Goal: Transaction & Acquisition: Purchase product/service

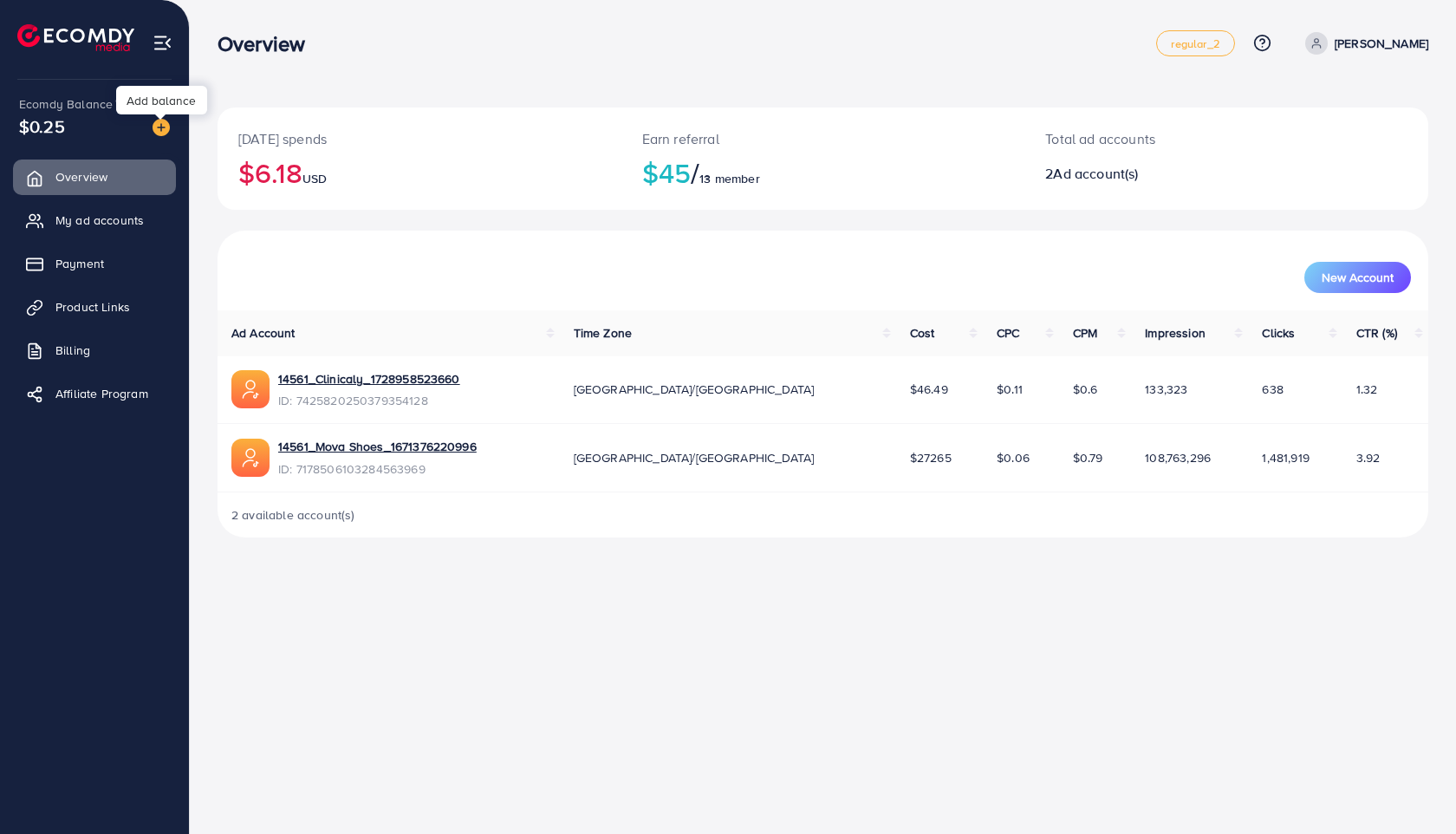
click at [158, 126] on img at bounding box center [160, 127] width 17 height 17
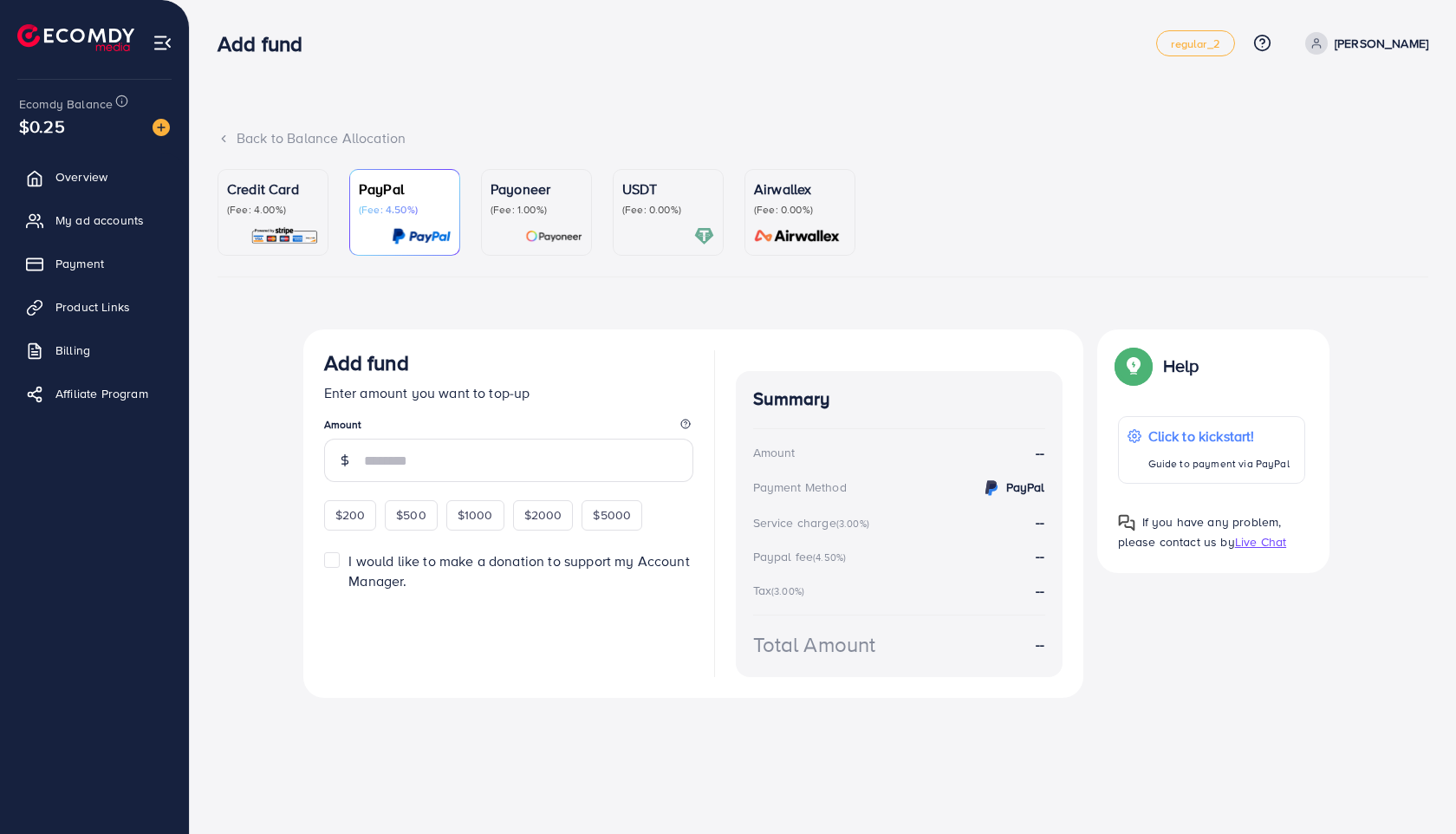
click at [518, 215] on p "(Fee: 1.00%)" at bounding box center [536, 210] width 92 height 14
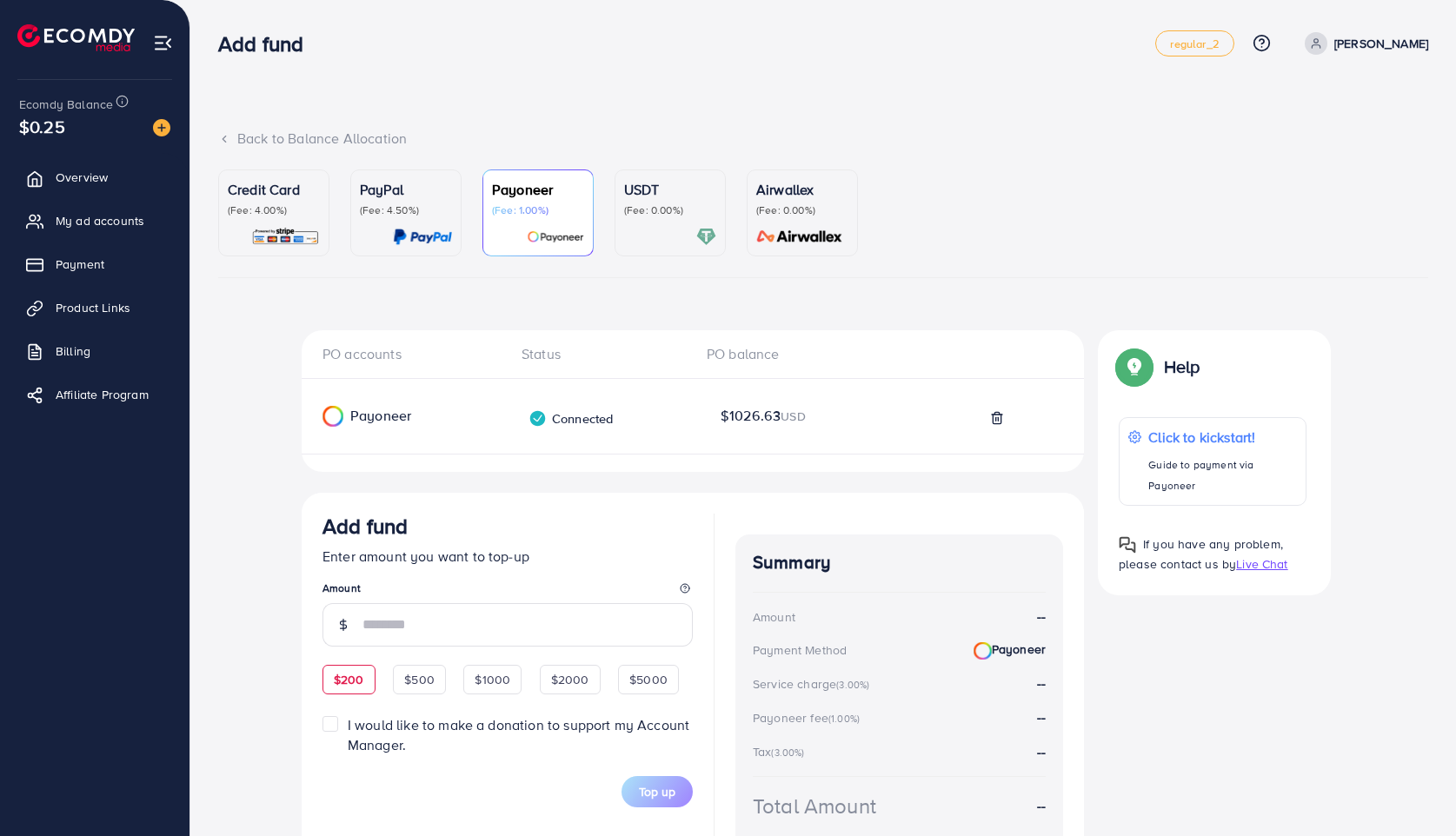
click at [348, 683] on span "$200" at bounding box center [349, 678] width 30 height 17
type input "***"
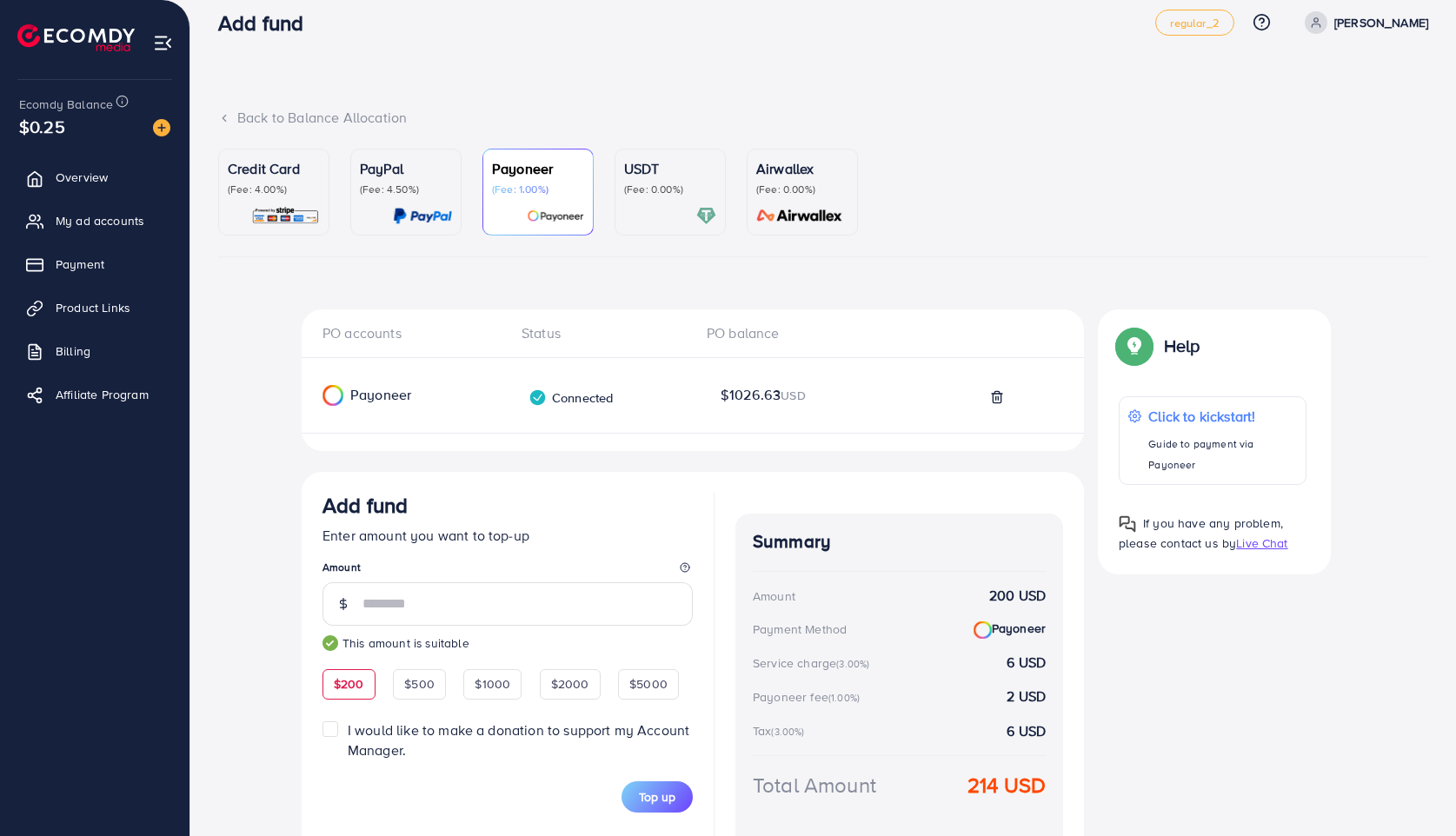
scroll to position [127, 0]
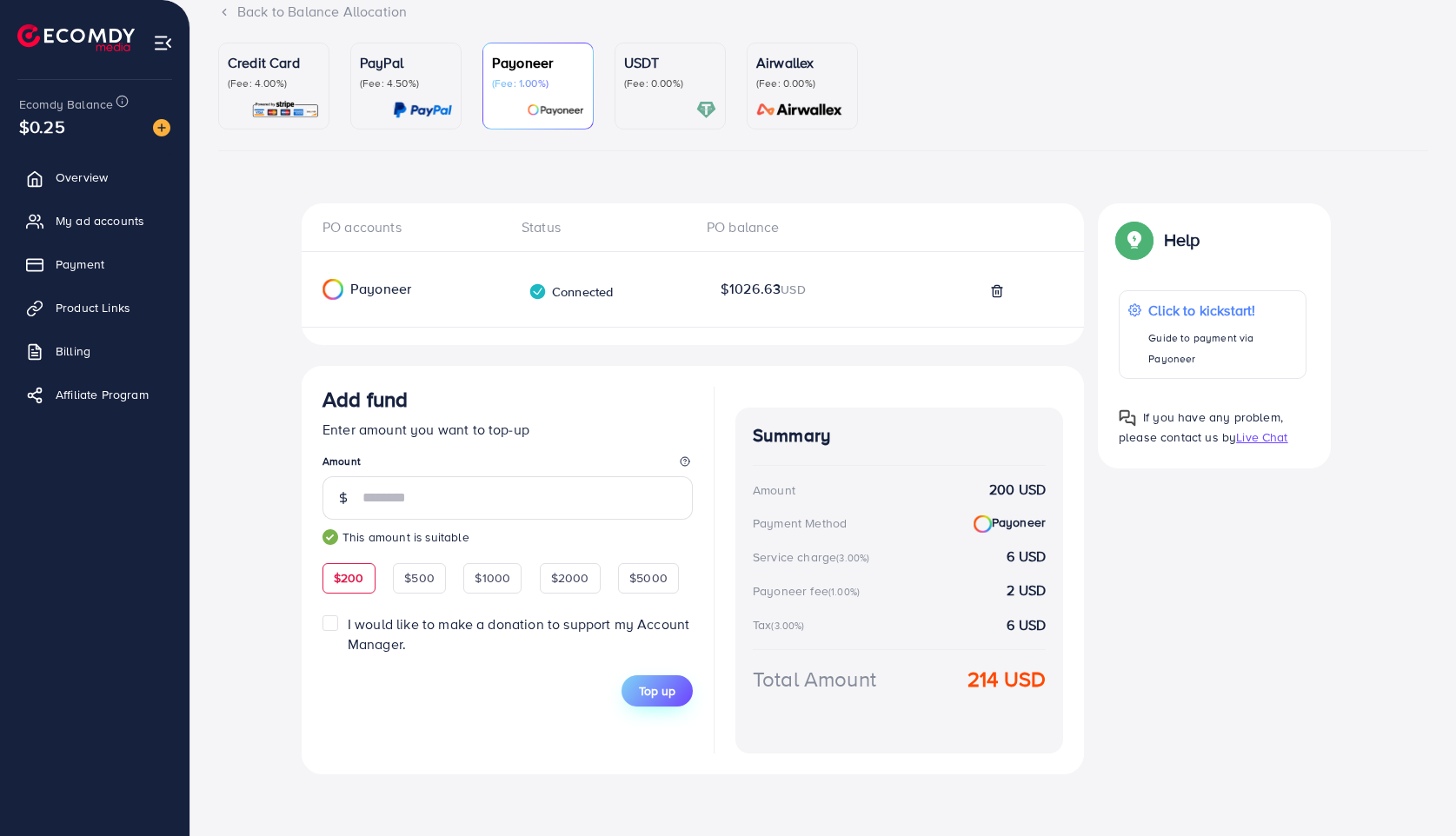
click at [672, 687] on span "Top up" at bounding box center [657, 690] width 37 height 17
click at [299, 87] on p "(Fee: 4.00%)" at bounding box center [274, 84] width 92 height 14
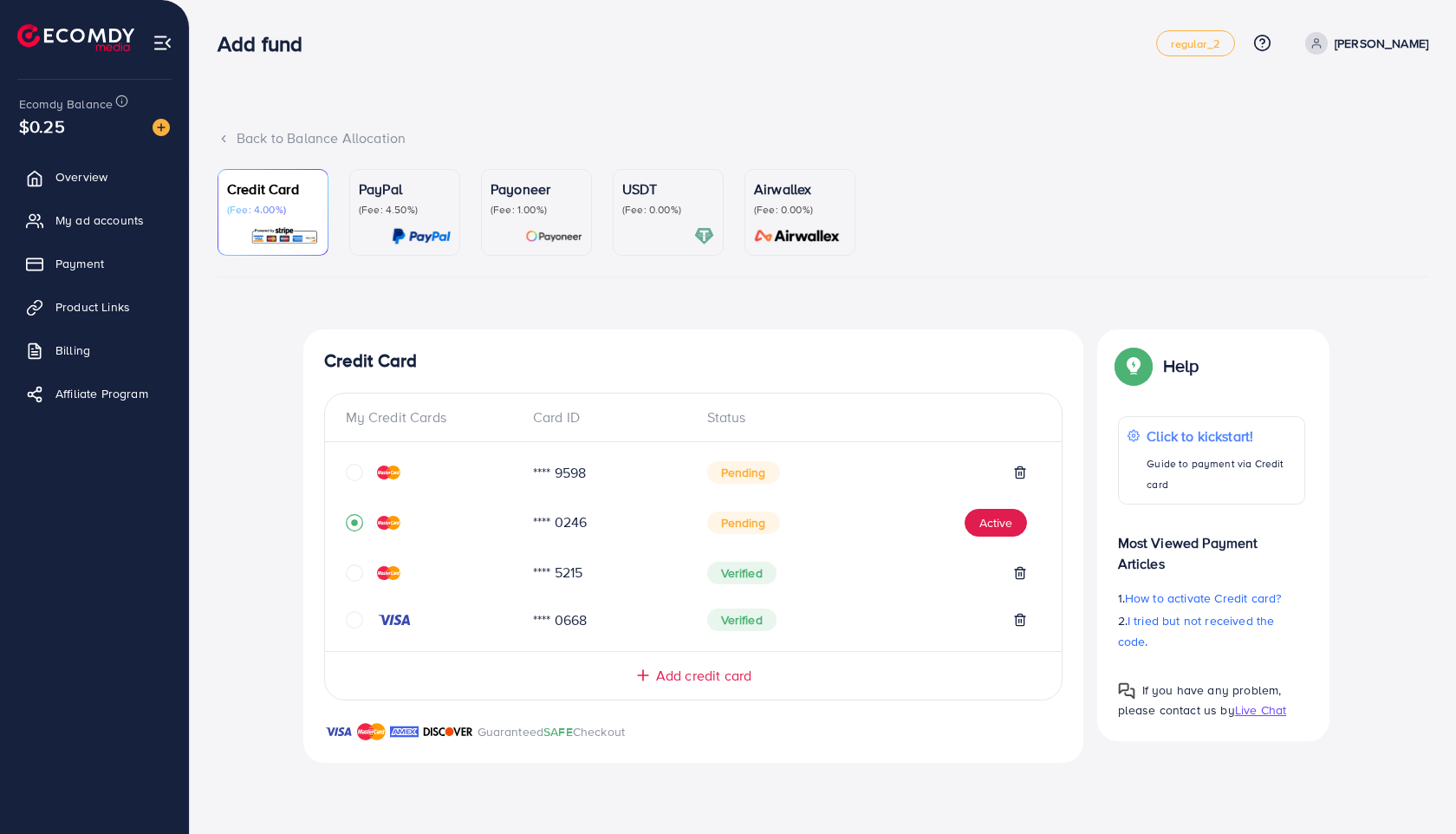
click at [525, 214] on p "(Fee: 1.00%)" at bounding box center [536, 210] width 92 height 14
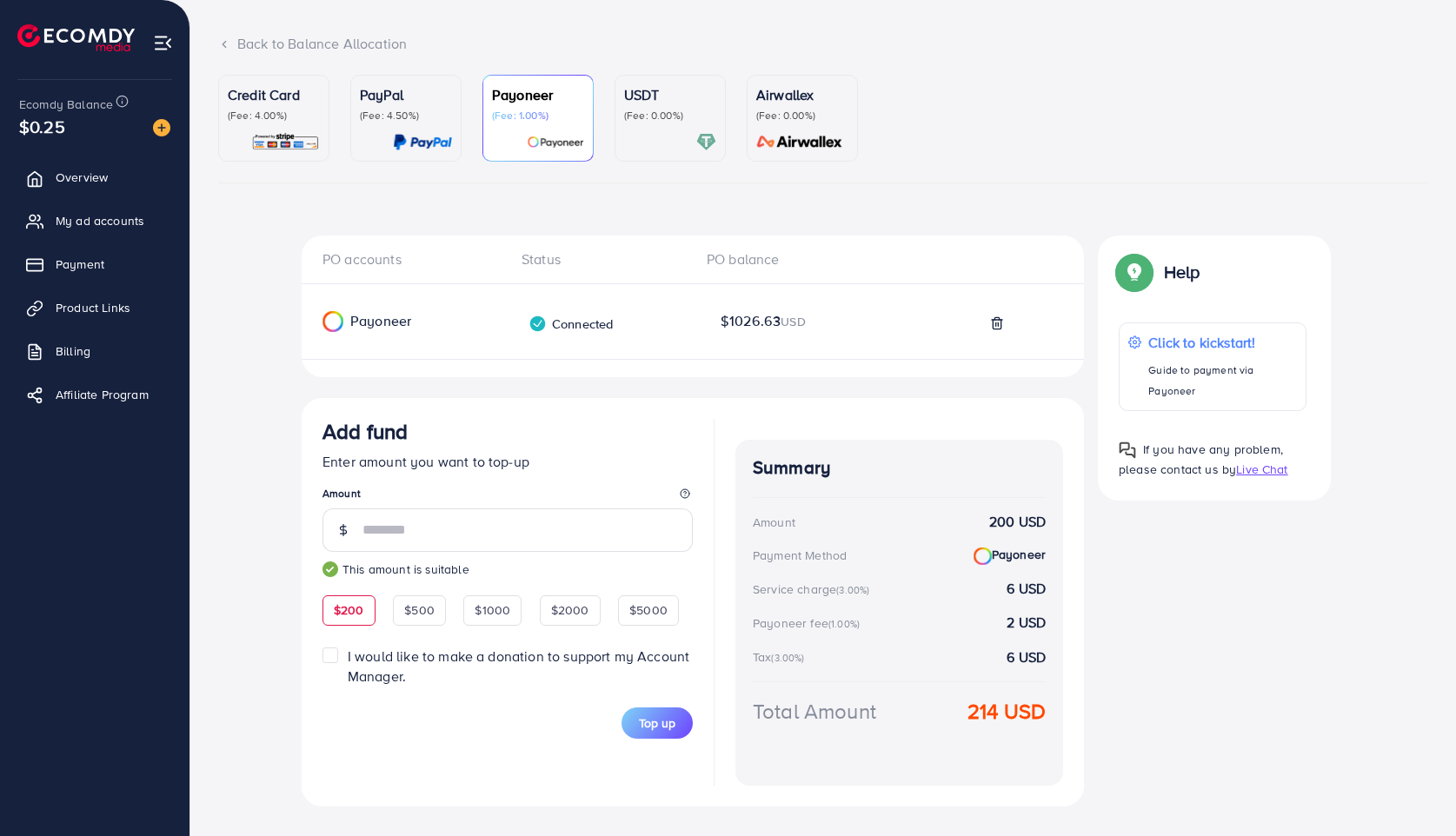
scroll to position [98, 0]
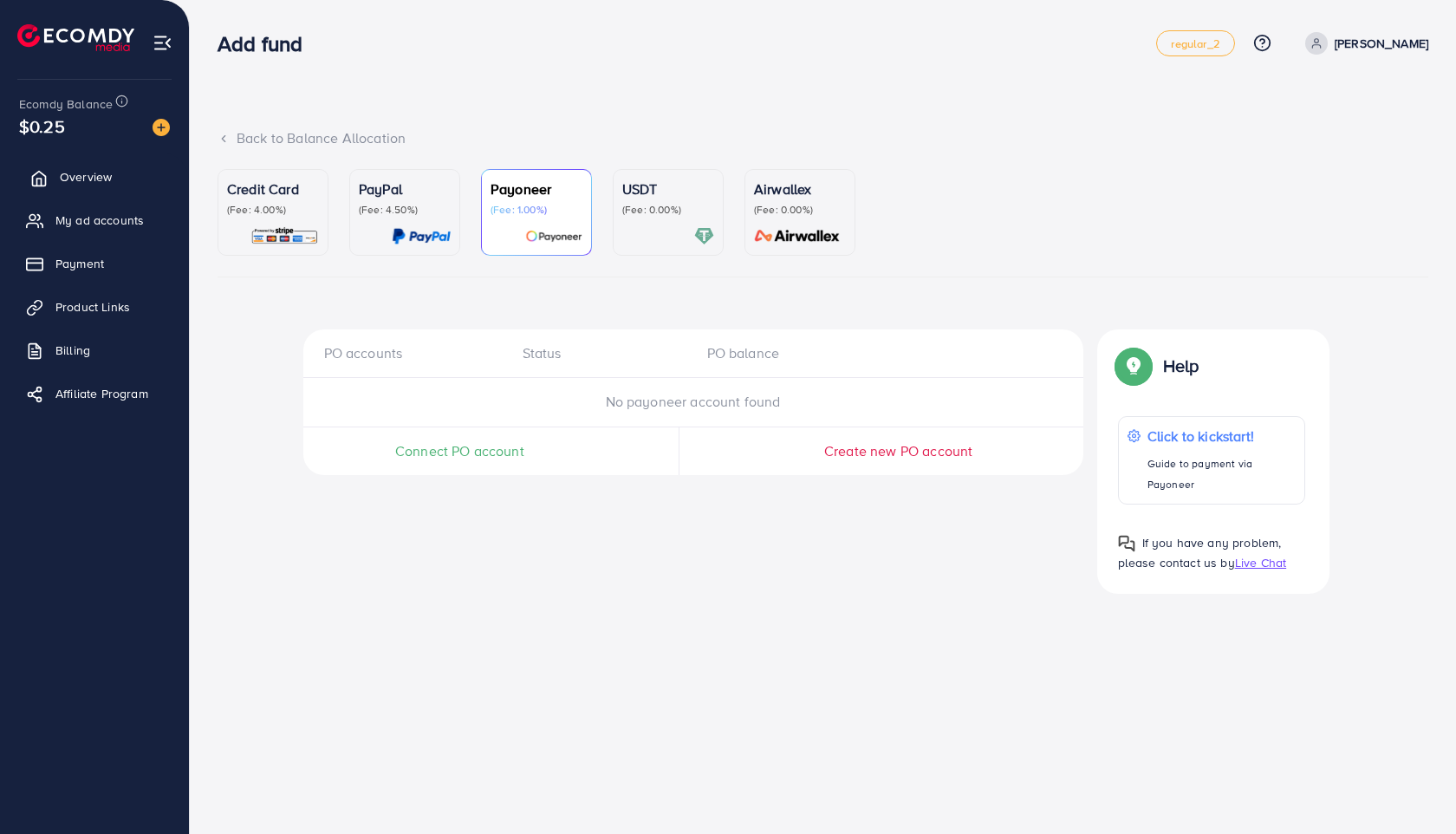
click at [97, 179] on span "Overview" at bounding box center [86, 176] width 52 height 17
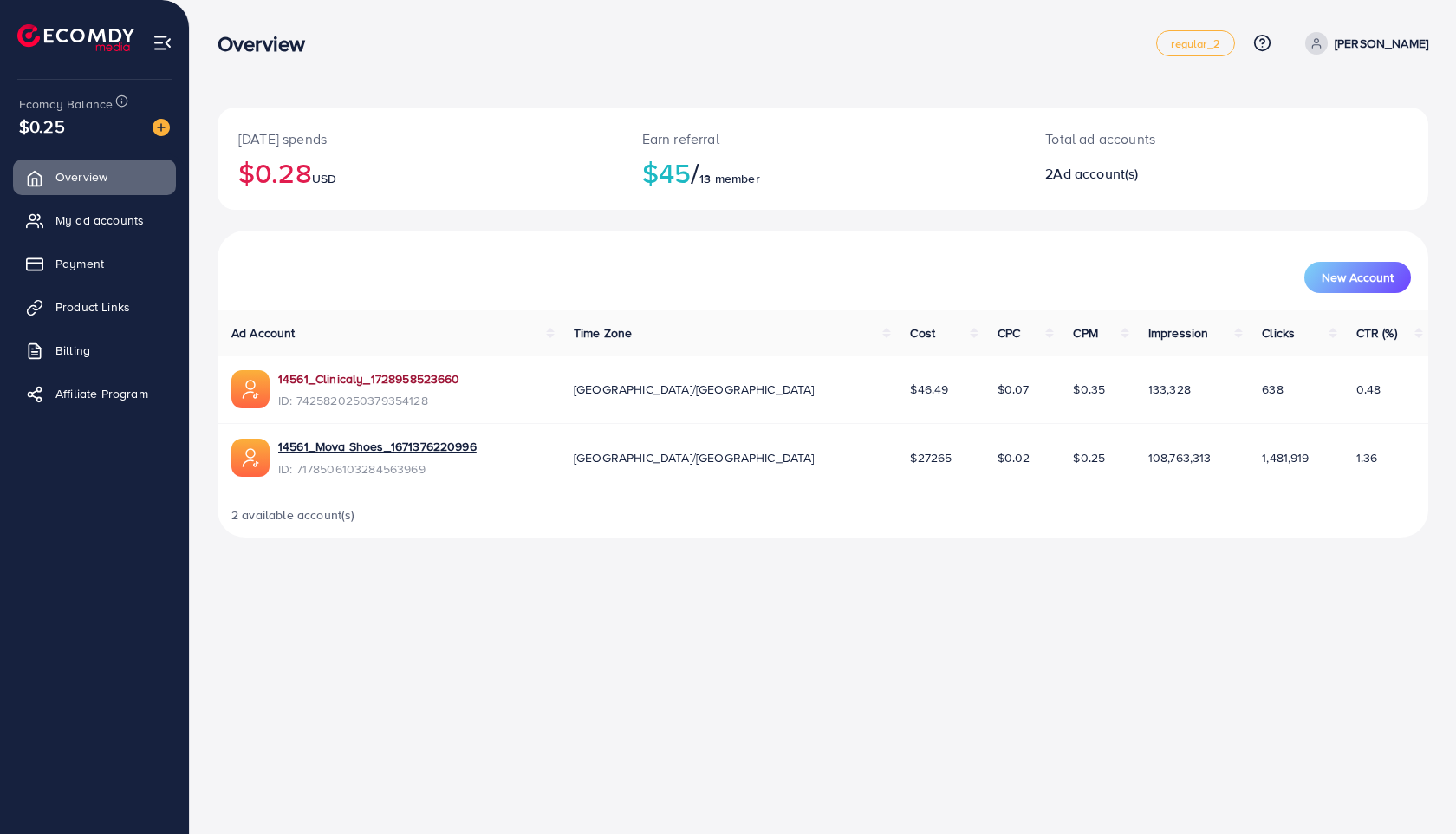
click at [409, 379] on link "14561_Clinicaly_1728958523660" at bounding box center [369, 378] width 182 height 17
